Goal: Task Accomplishment & Management: Use online tool/utility

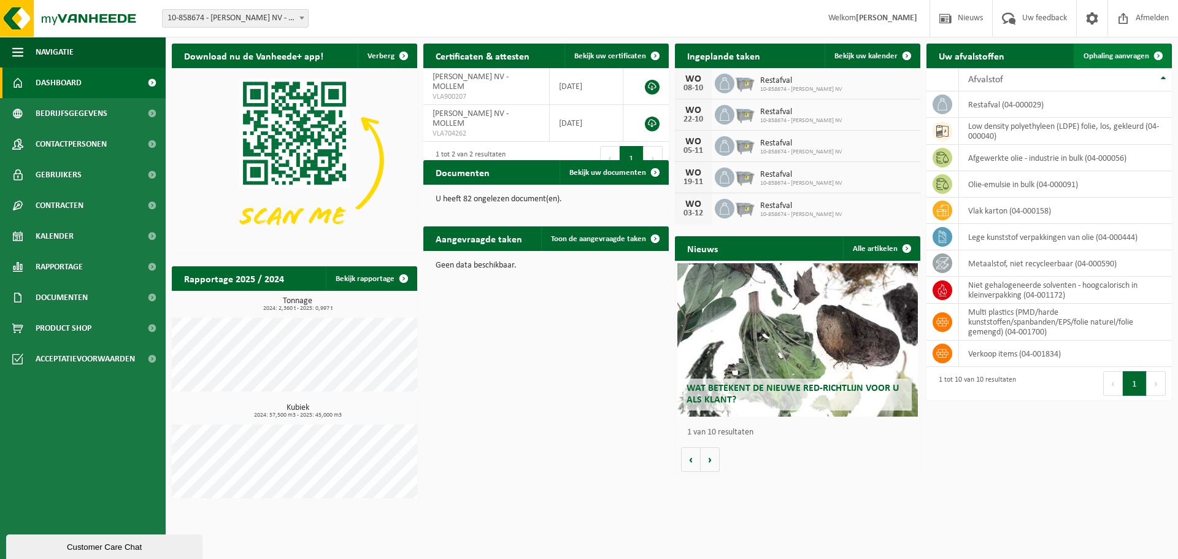
click at [1112, 57] on span "Ophaling aanvragen" at bounding box center [1117, 56] width 66 height 8
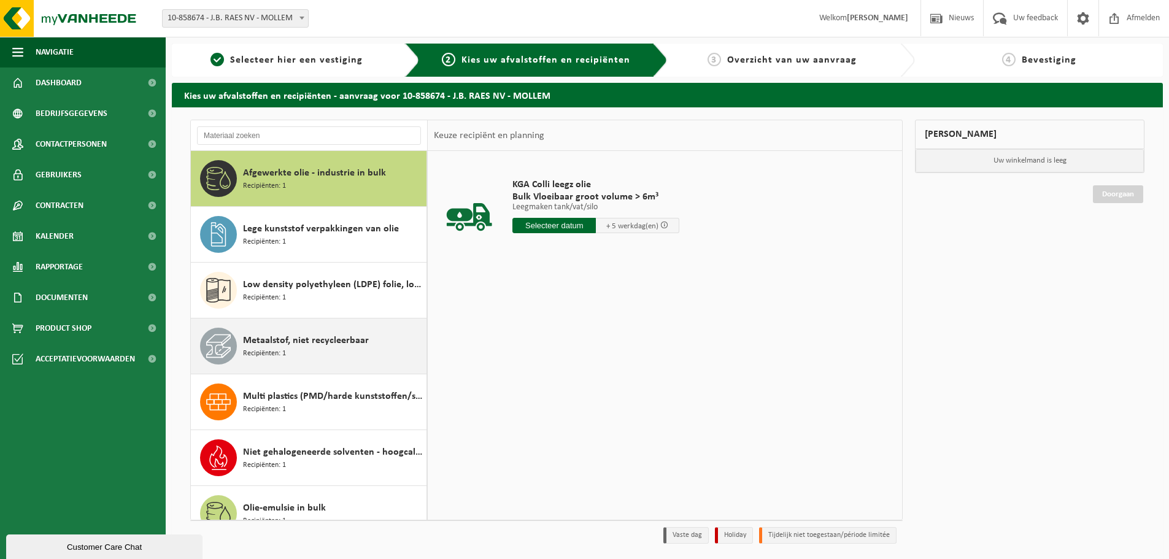
click at [269, 352] on span "Recipiënten: 1" at bounding box center [264, 354] width 43 height 12
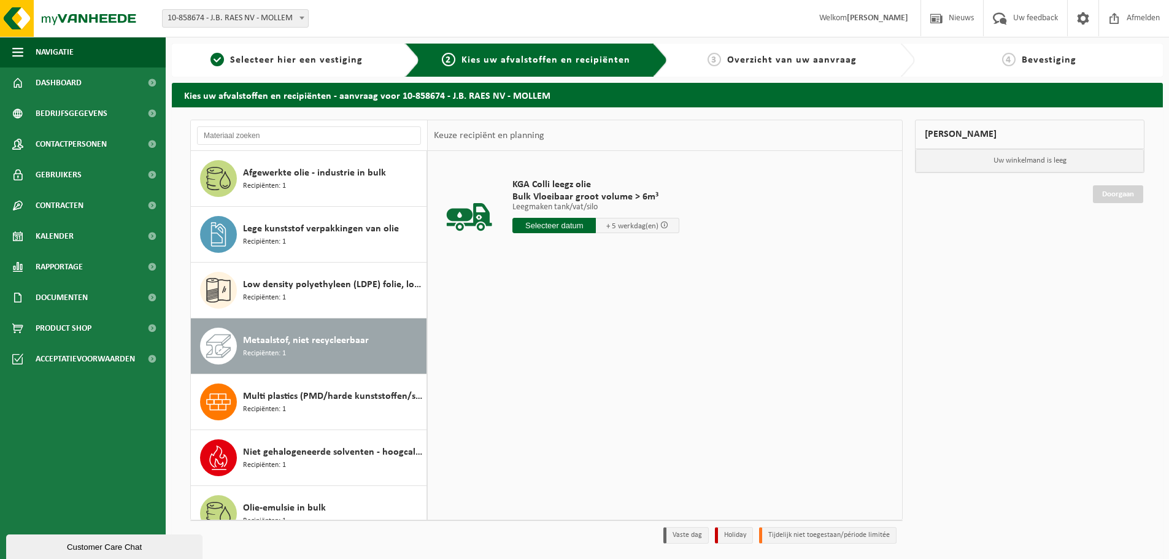
scroll to position [133, 0]
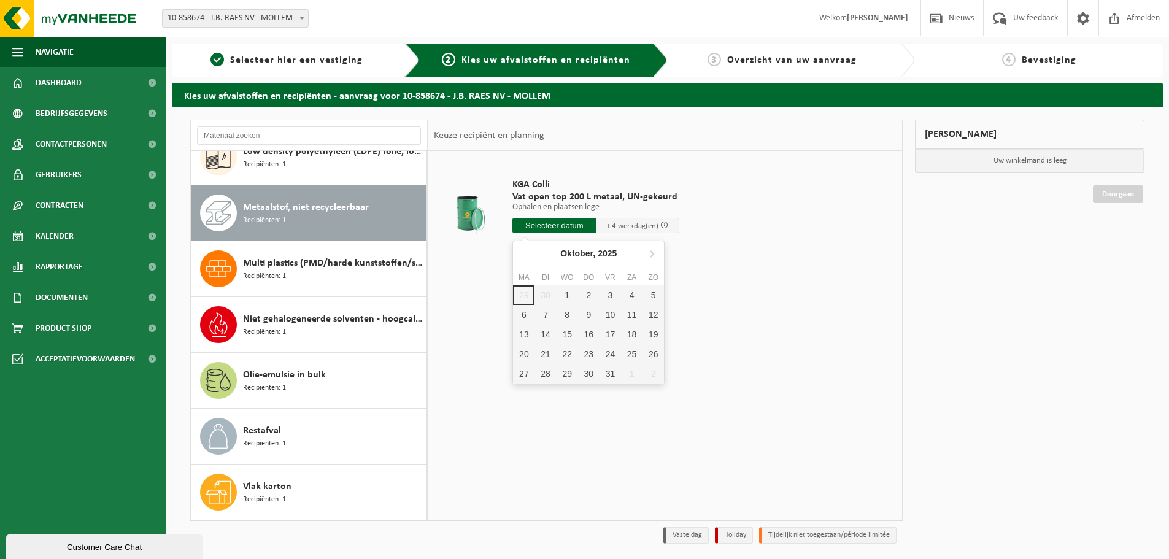
click at [547, 223] on input "text" at bounding box center [554, 225] width 83 height 15
click at [571, 296] on div "1" at bounding box center [567, 295] width 21 height 20
type input "Van 2025-10-01"
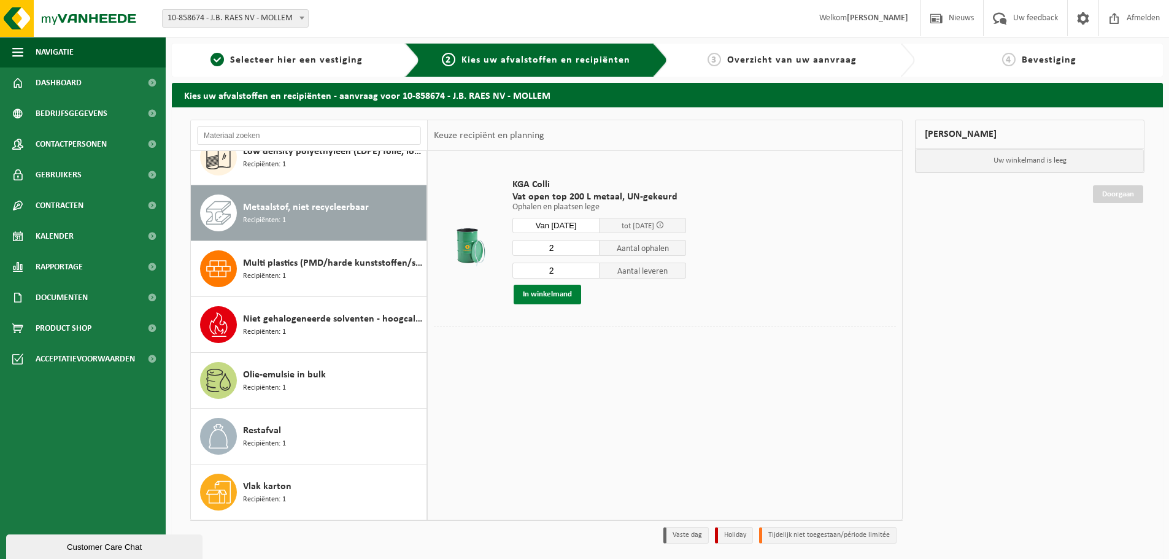
click at [541, 291] on button "In winkelmand" at bounding box center [548, 295] width 68 height 20
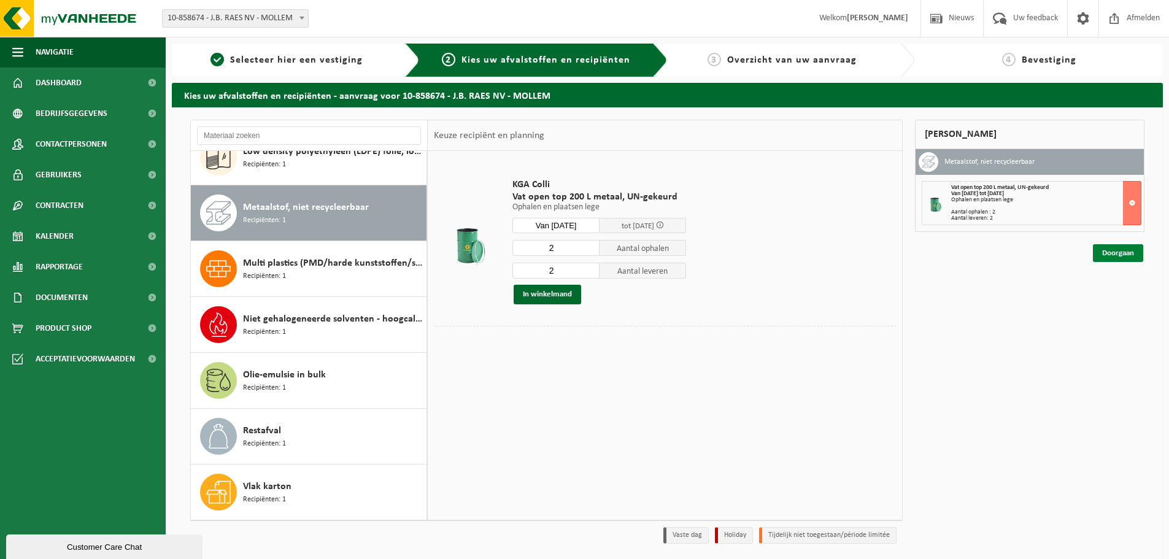
click at [1123, 255] on link "Doorgaan" at bounding box center [1118, 253] width 50 height 18
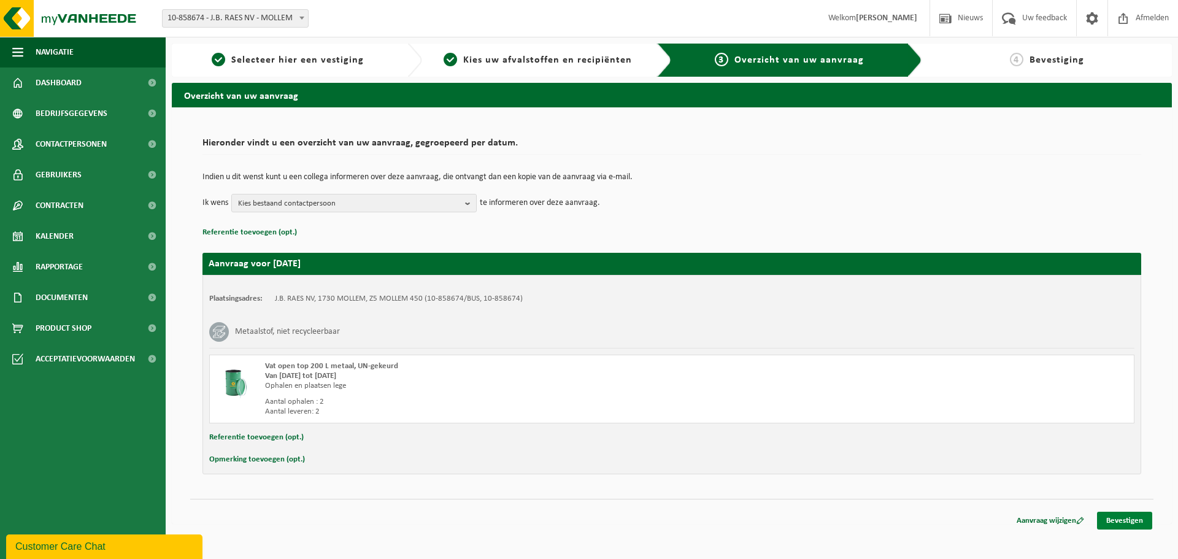
click at [1135, 520] on link "Bevestigen" at bounding box center [1124, 521] width 55 height 18
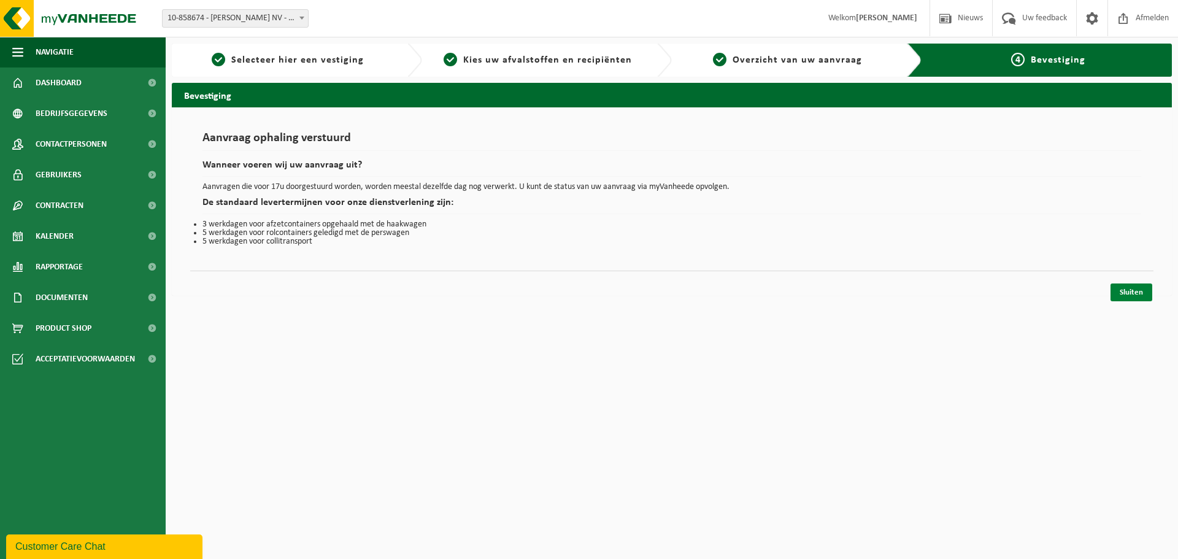
click at [1132, 290] on link "Sluiten" at bounding box center [1132, 293] width 42 height 18
